Goal: Task Accomplishment & Management: Manage account settings

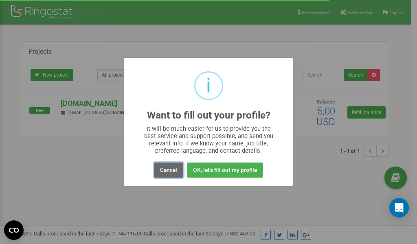
click at [172, 171] on button "Cancel" at bounding box center [168, 170] width 29 height 15
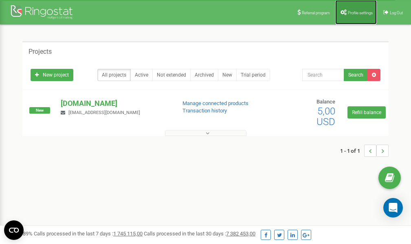
click at [354, 17] on link "Profile settings" at bounding box center [356, 12] width 42 height 24
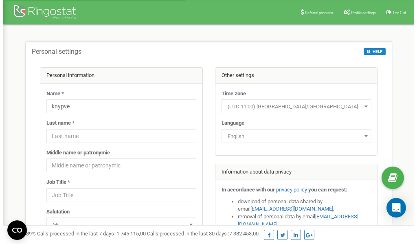
scroll to position [41, 0]
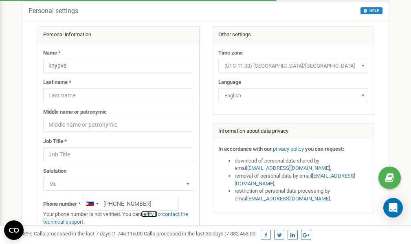
click at [151, 215] on link "verify it" at bounding box center [149, 214] width 17 height 6
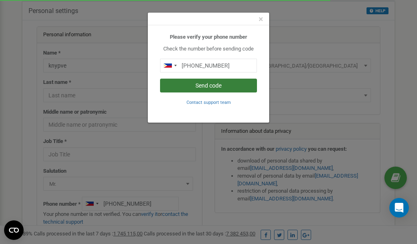
click at [208, 85] on button "Send code" at bounding box center [208, 86] width 97 height 14
